Goal: Navigation & Orientation: Find specific page/section

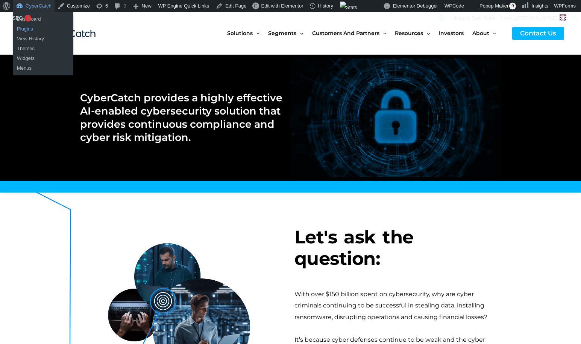
click at [29, 30] on link "Plugins" at bounding box center [43, 29] width 60 height 10
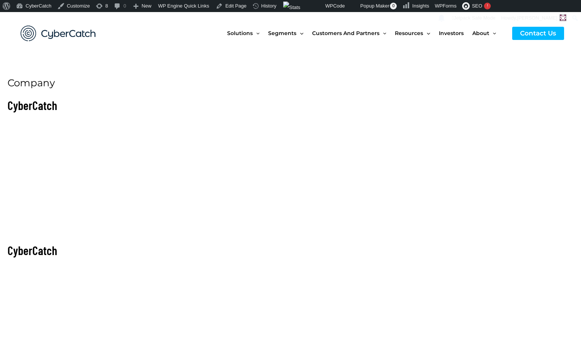
click at [67, 33] on img at bounding box center [58, 33] width 90 height 31
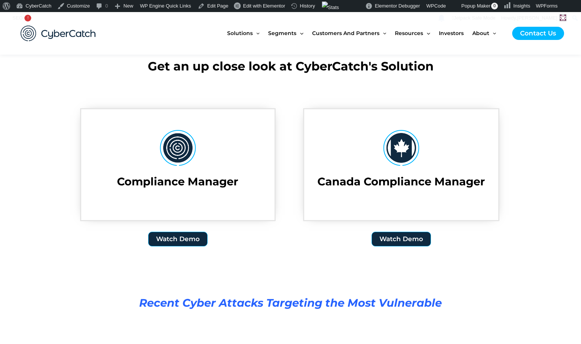
scroll to position [1027, 0]
